Goal: Task Accomplishment & Management: Complete application form

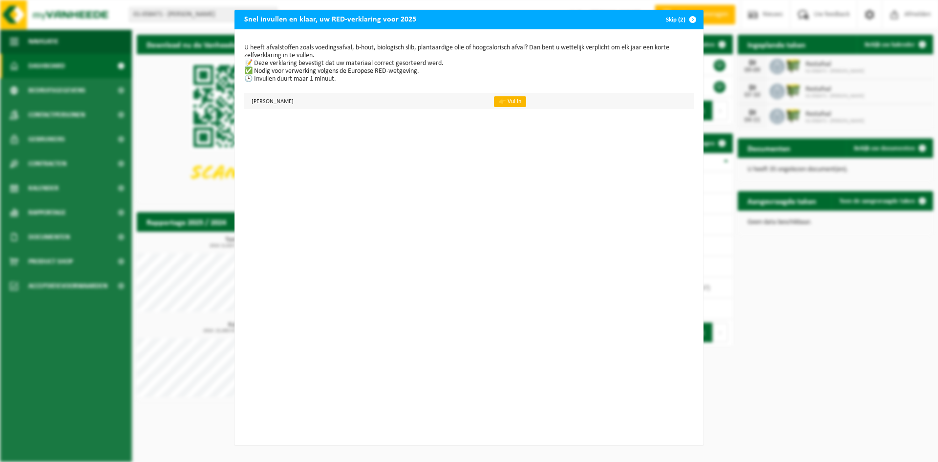
click at [526, 98] on link "👉 Vul in" at bounding box center [510, 101] width 32 height 11
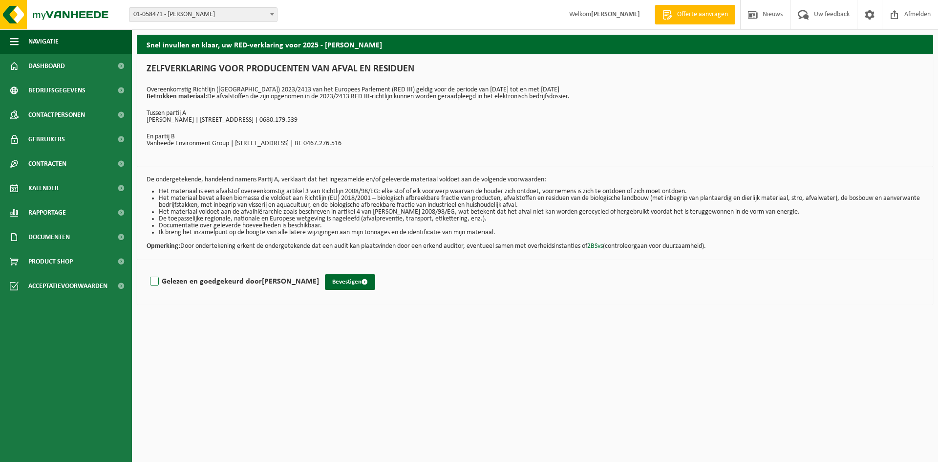
click at [155, 283] on label "Gelezen en goedgekeurd door GINO VANDENBERGHE" at bounding box center [233, 281] width 171 height 15
click at [319, 269] on input "Gelezen en goedgekeurd door GINO VANDENBERGHE" at bounding box center [319, 269] width 0 height 0
checkbox input "true"
click at [362, 283] on button "Bevestigen" at bounding box center [350, 282] width 50 height 16
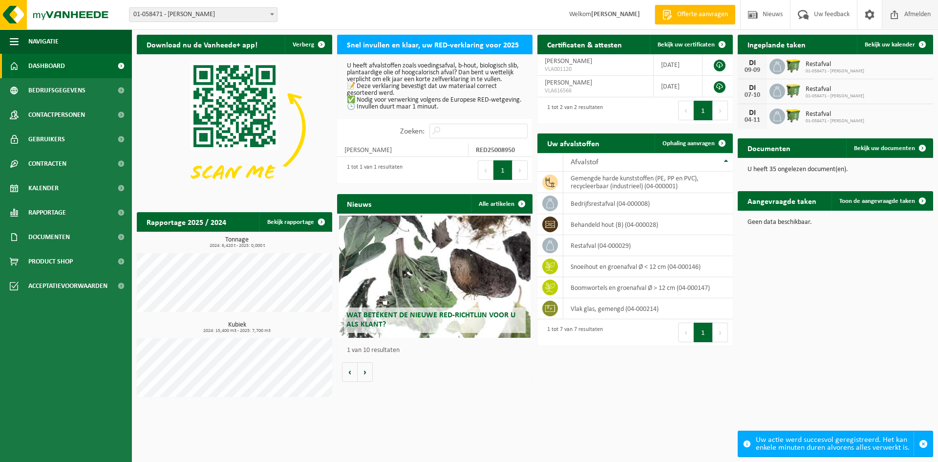
click at [916, 12] on span "Afmelden" at bounding box center [917, 14] width 31 height 29
